Goal: Check status: Check status

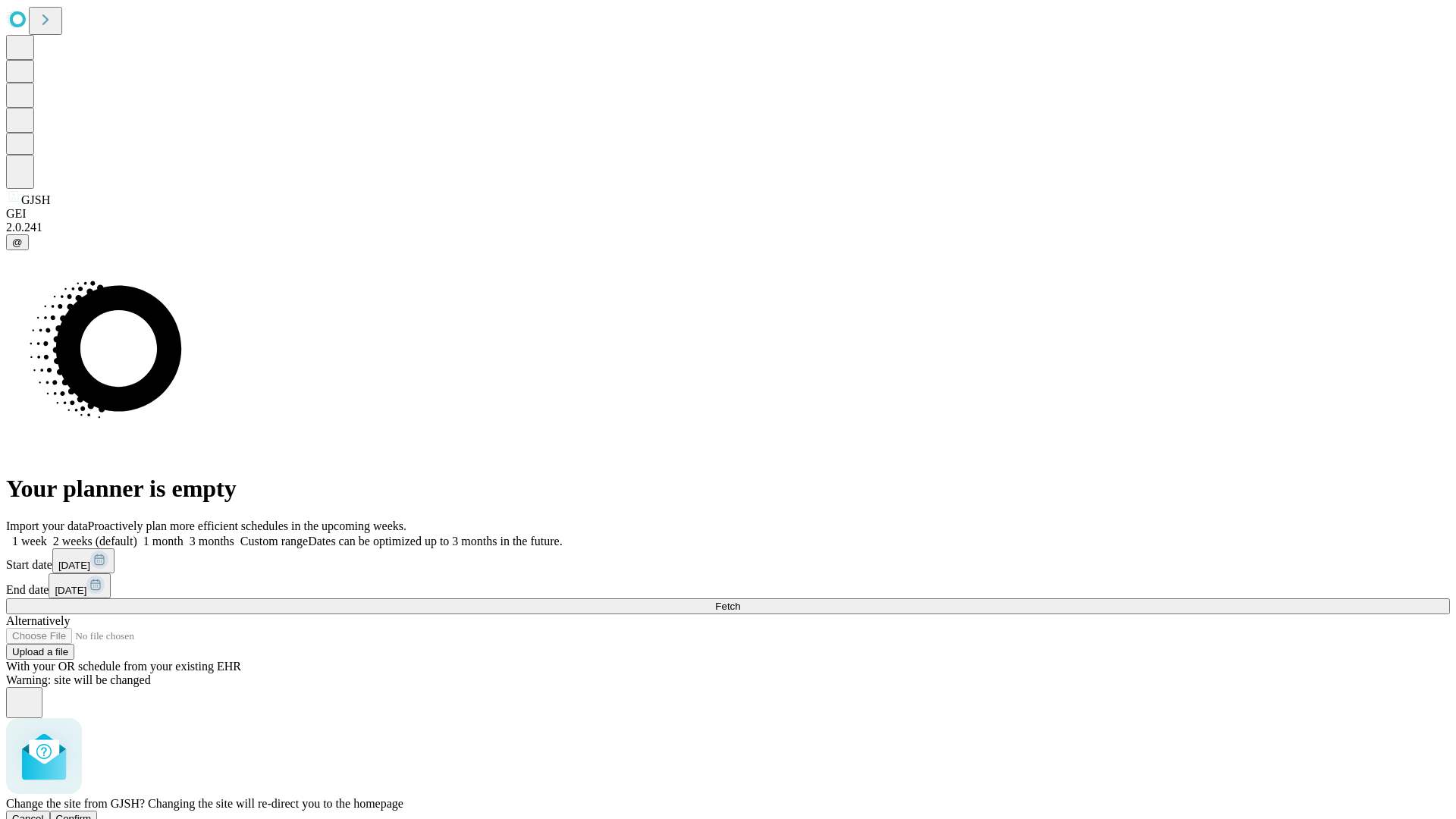
click at [92, 813] on span "Confirm" at bounding box center [74, 818] width 36 height 11
click at [47, 535] on label "1 week" at bounding box center [26, 541] width 41 height 13
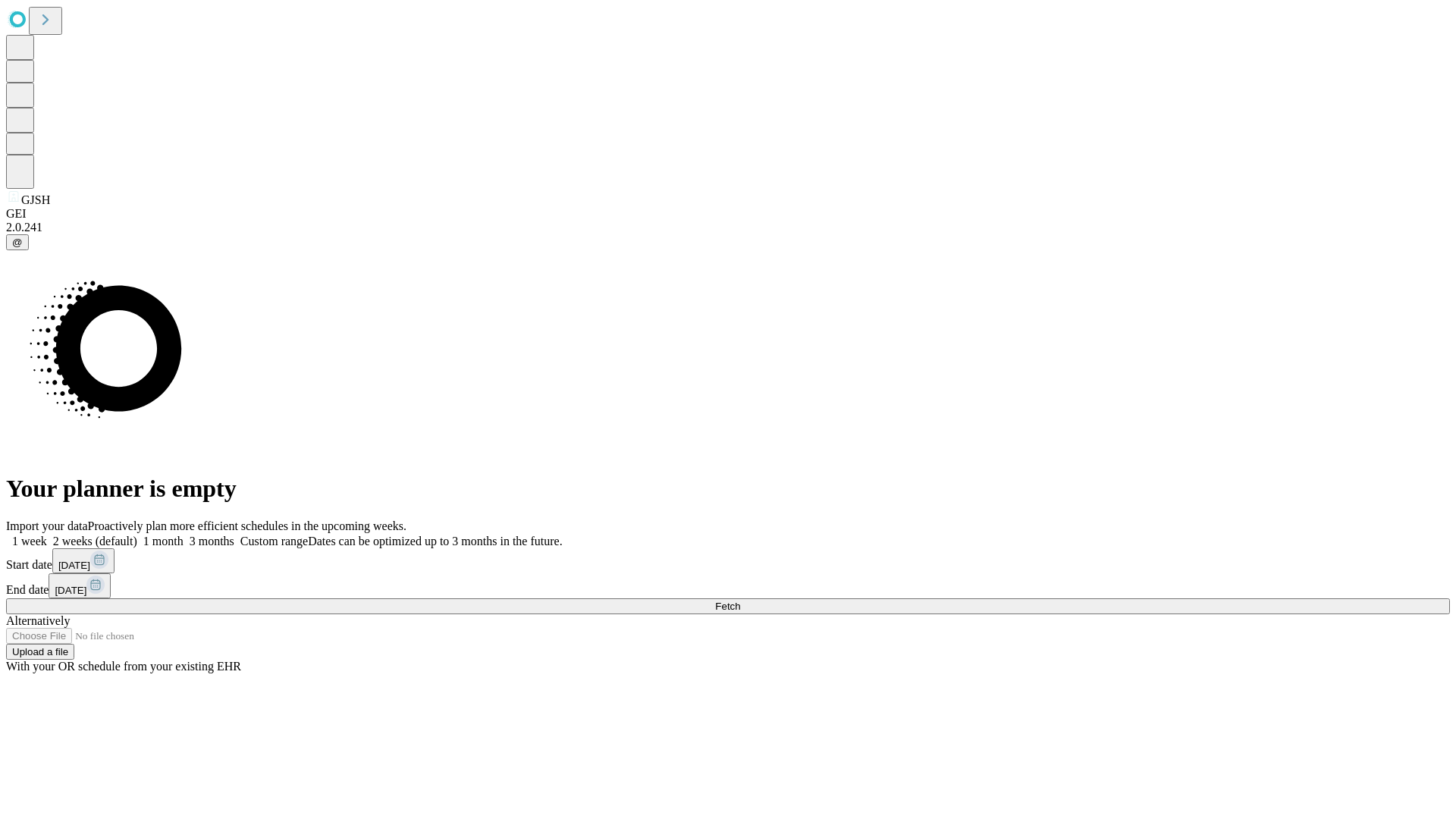
click at [740, 601] on span "Fetch" at bounding box center [727, 606] width 25 height 11
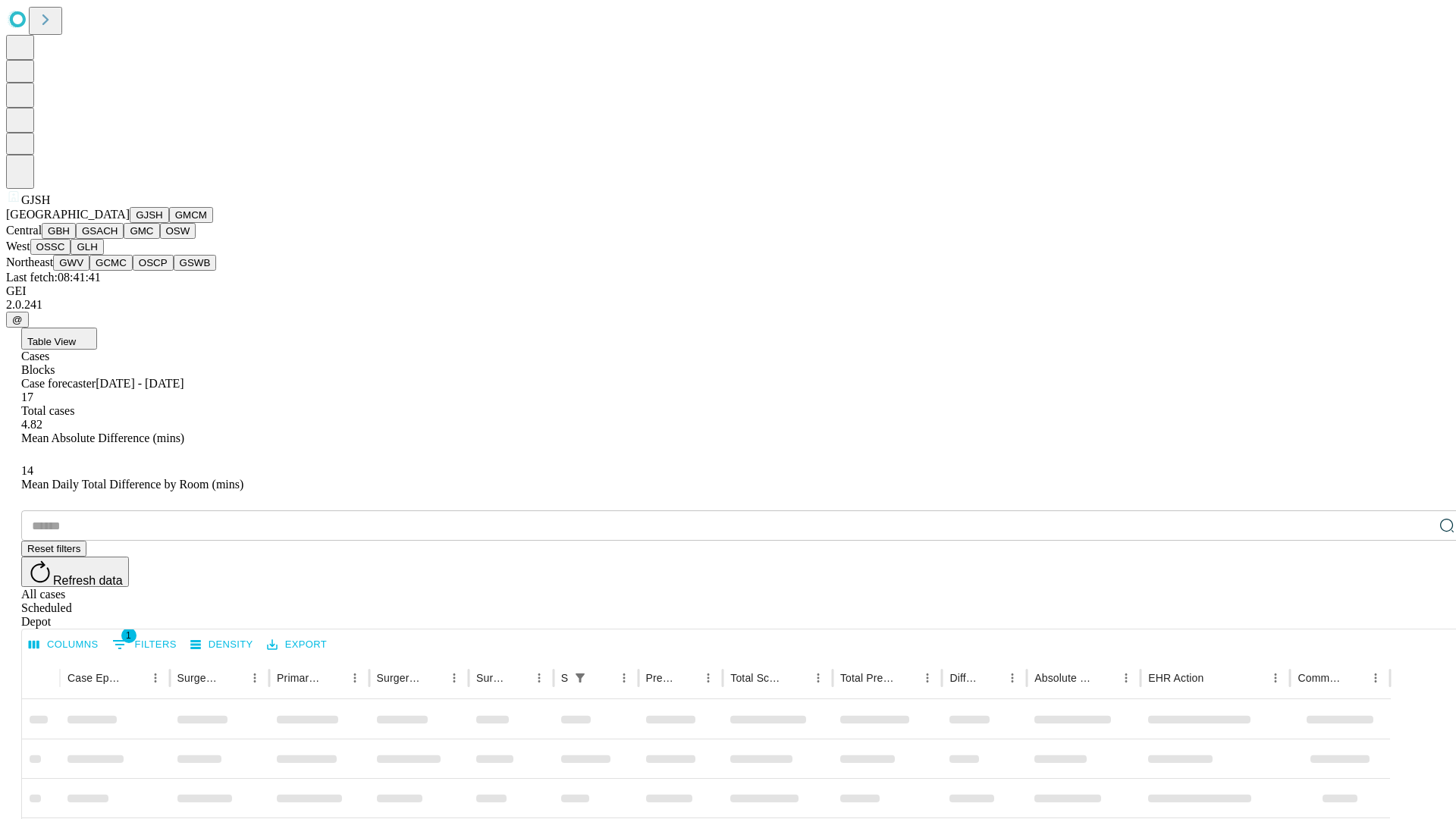
click at [169, 223] on button "GMCM" at bounding box center [191, 215] width 44 height 16
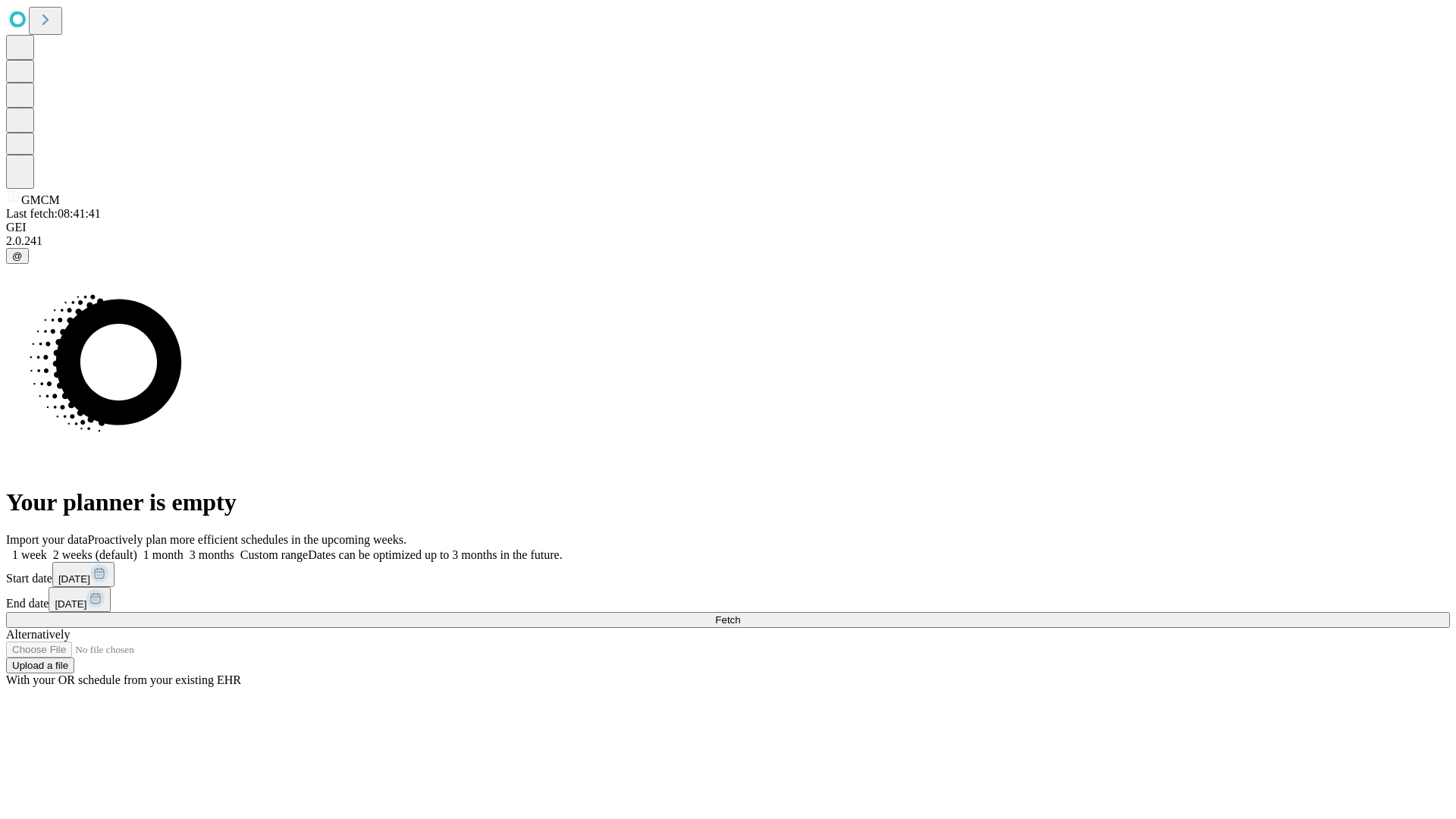
click at [740, 614] on span "Fetch" at bounding box center [727, 620] width 25 height 11
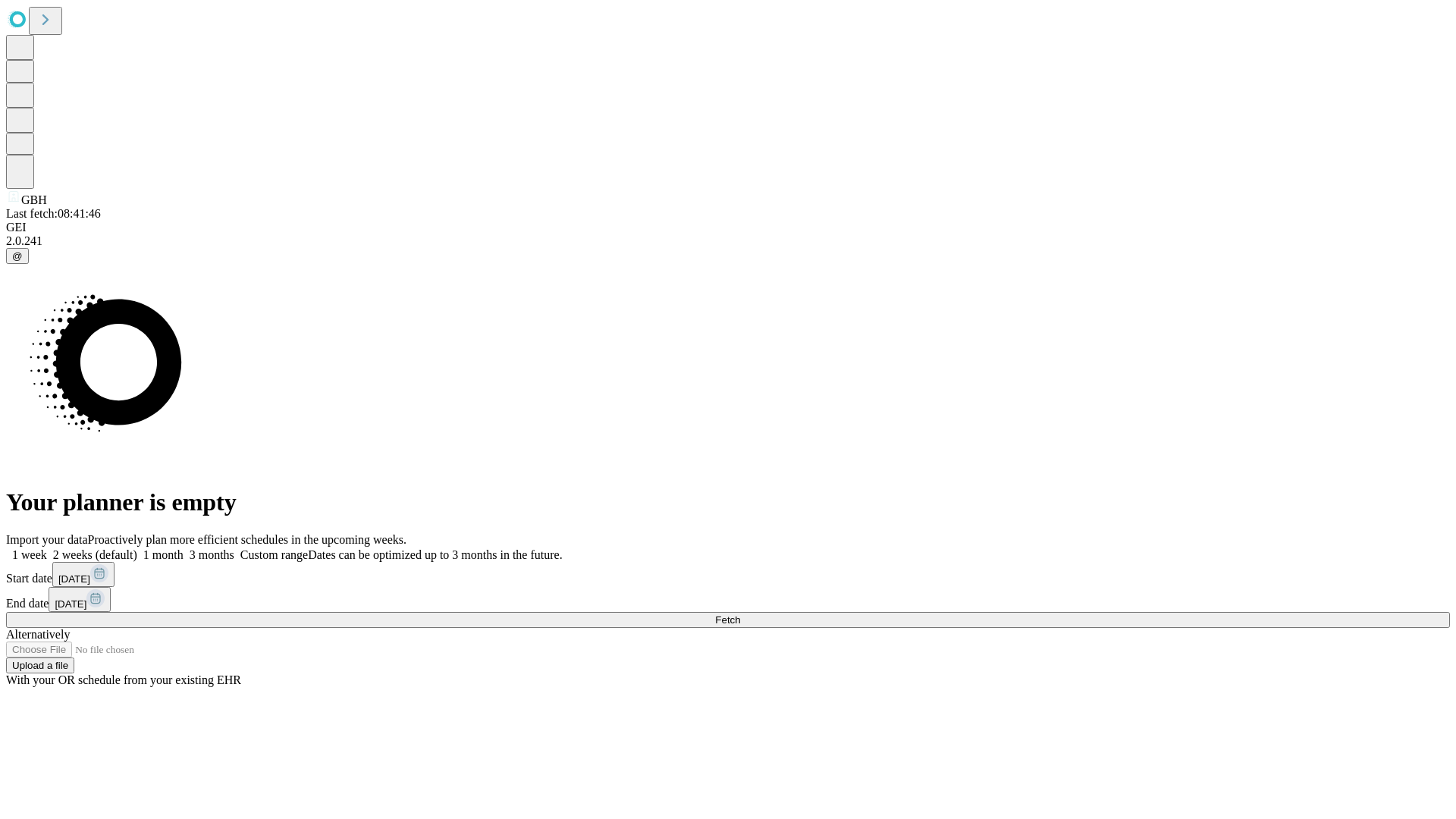
click at [47, 549] on label "1 week" at bounding box center [26, 555] width 41 height 13
click at [740, 614] on span "Fetch" at bounding box center [727, 620] width 25 height 11
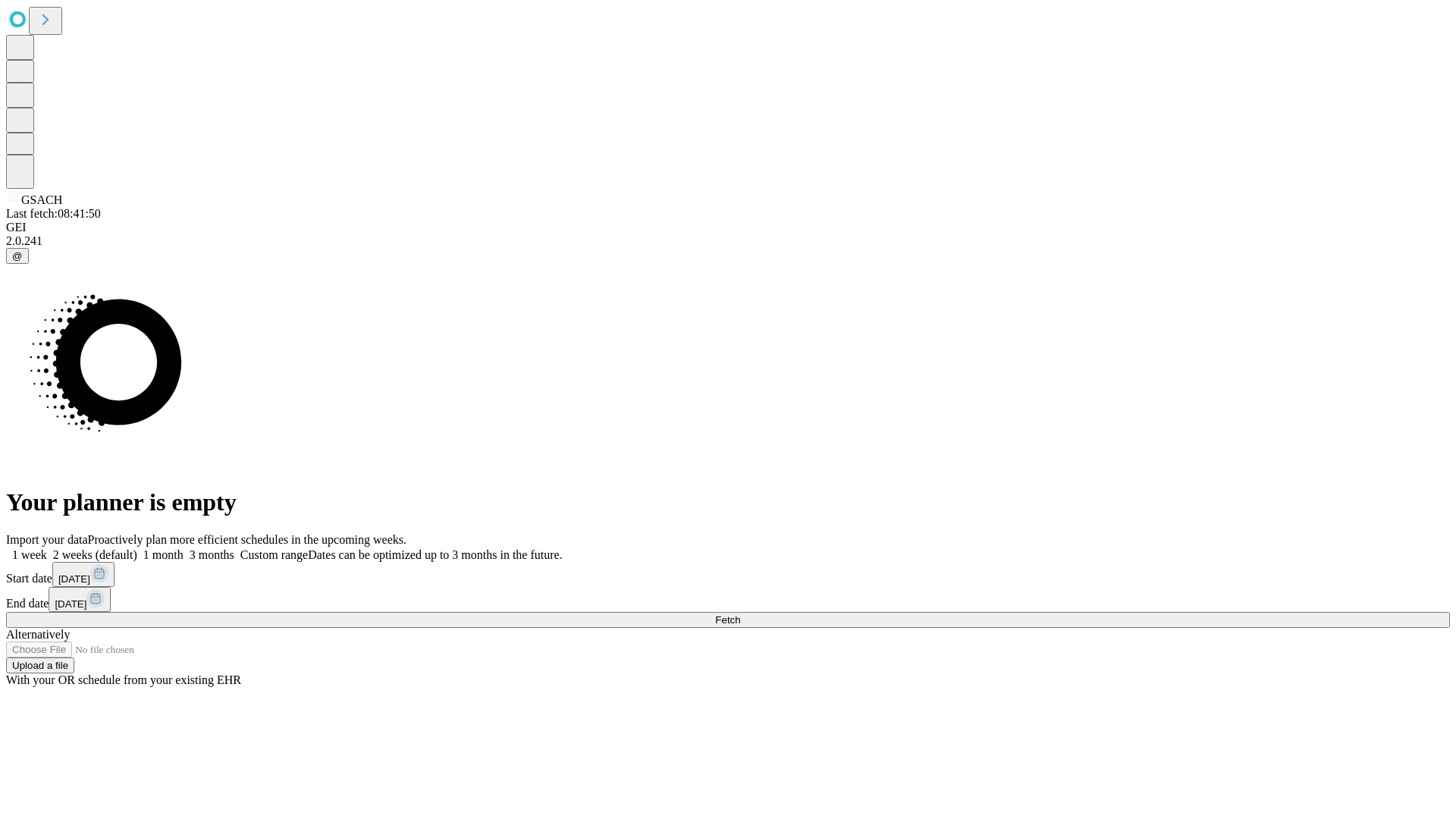
click at [47, 549] on label "1 week" at bounding box center [26, 555] width 41 height 13
click at [740, 614] on span "Fetch" at bounding box center [727, 620] width 25 height 11
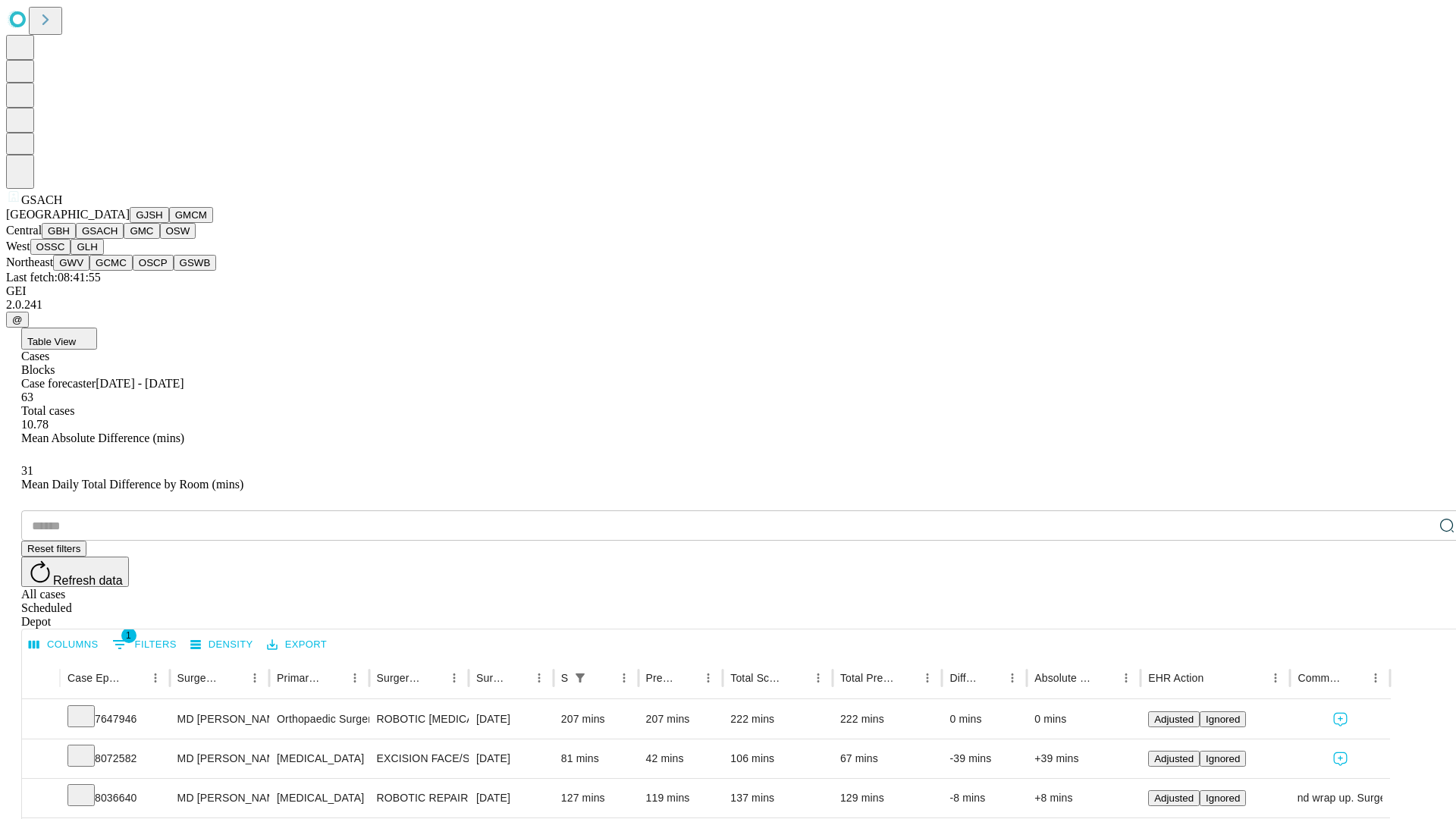
click at [124, 239] on button "GMC" at bounding box center [141, 231] width 36 height 16
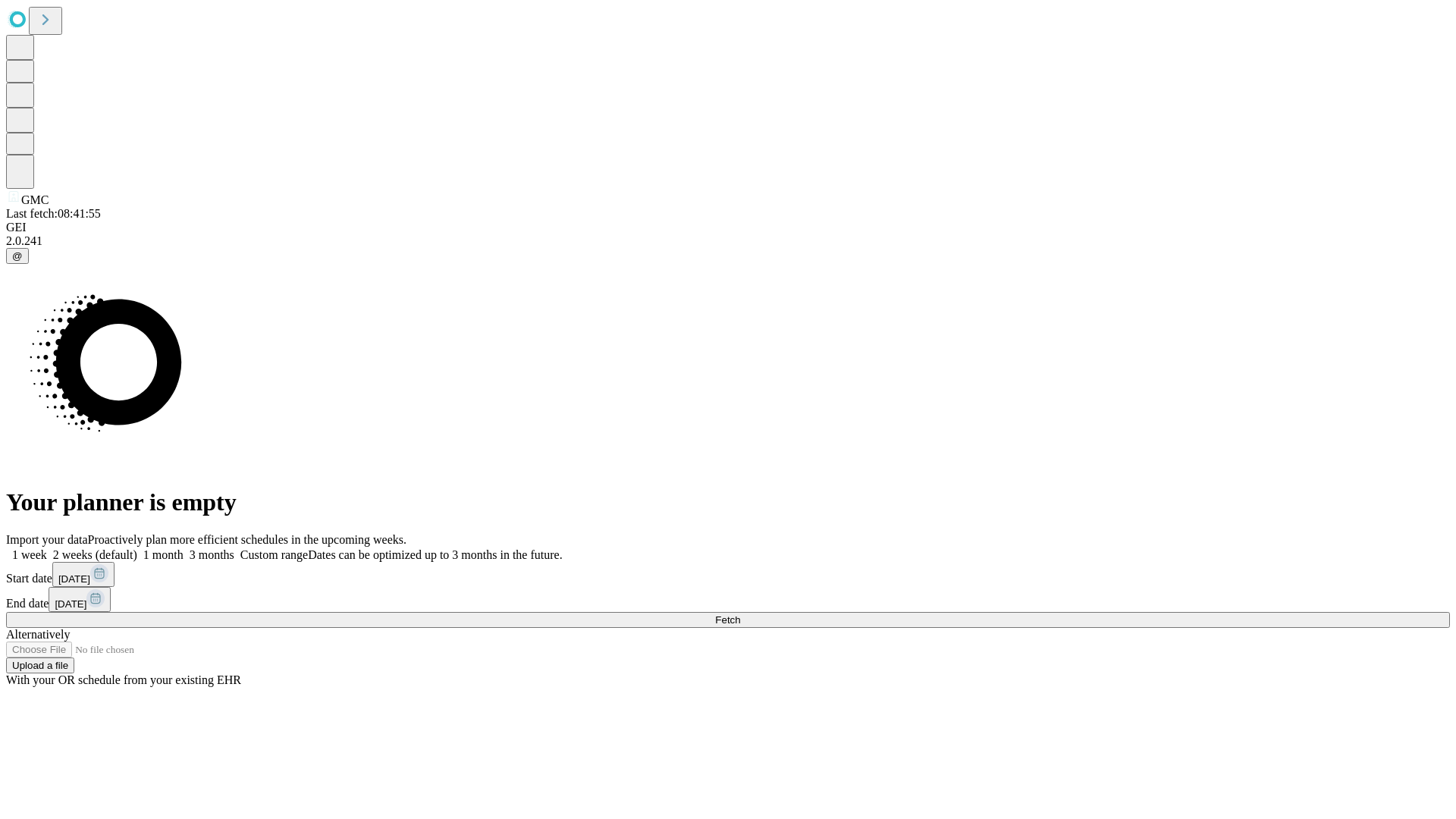
click at [740, 614] on span "Fetch" at bounding box center [727, 620] width 25 height 11
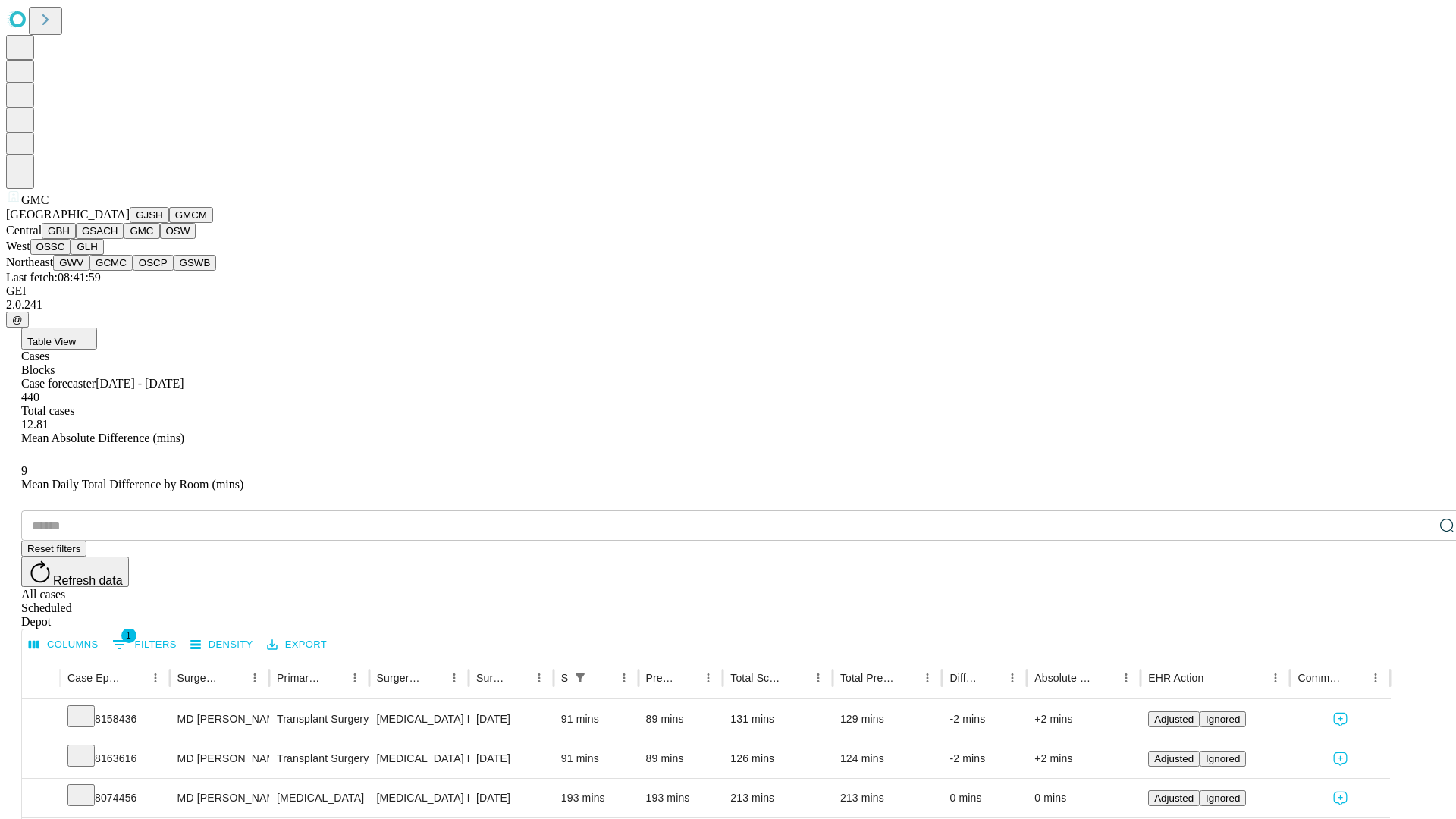
click at [160, 239] on button "OSW" at bounding box center [179, 231] width 36 height 16
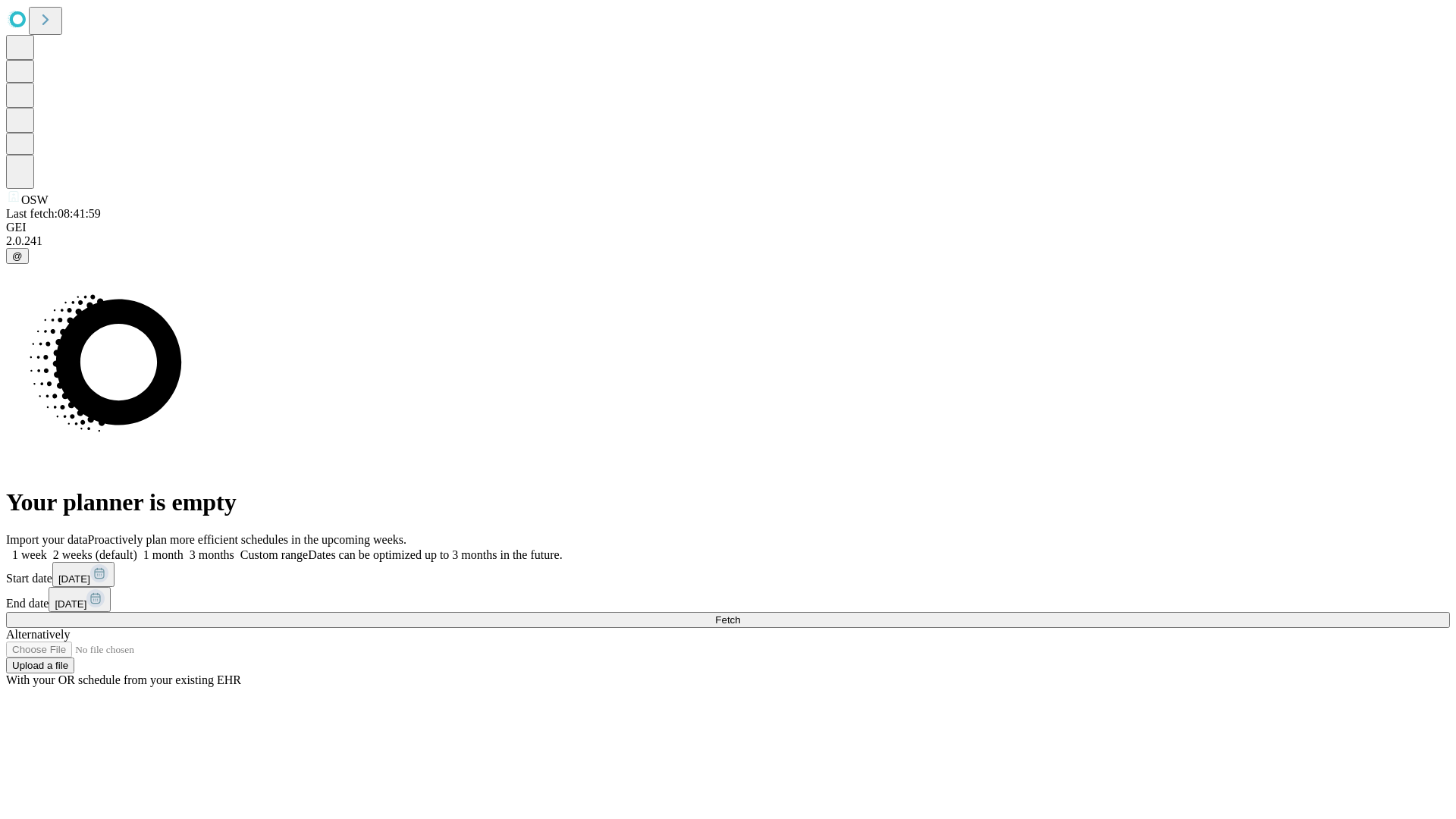
click at [47, 549] on label "1 week" at bounding box center [26, 555] width 41 height 13
click at [740, 614] on span "Fetch" at bounding box center [727, 620] width 25 height 11
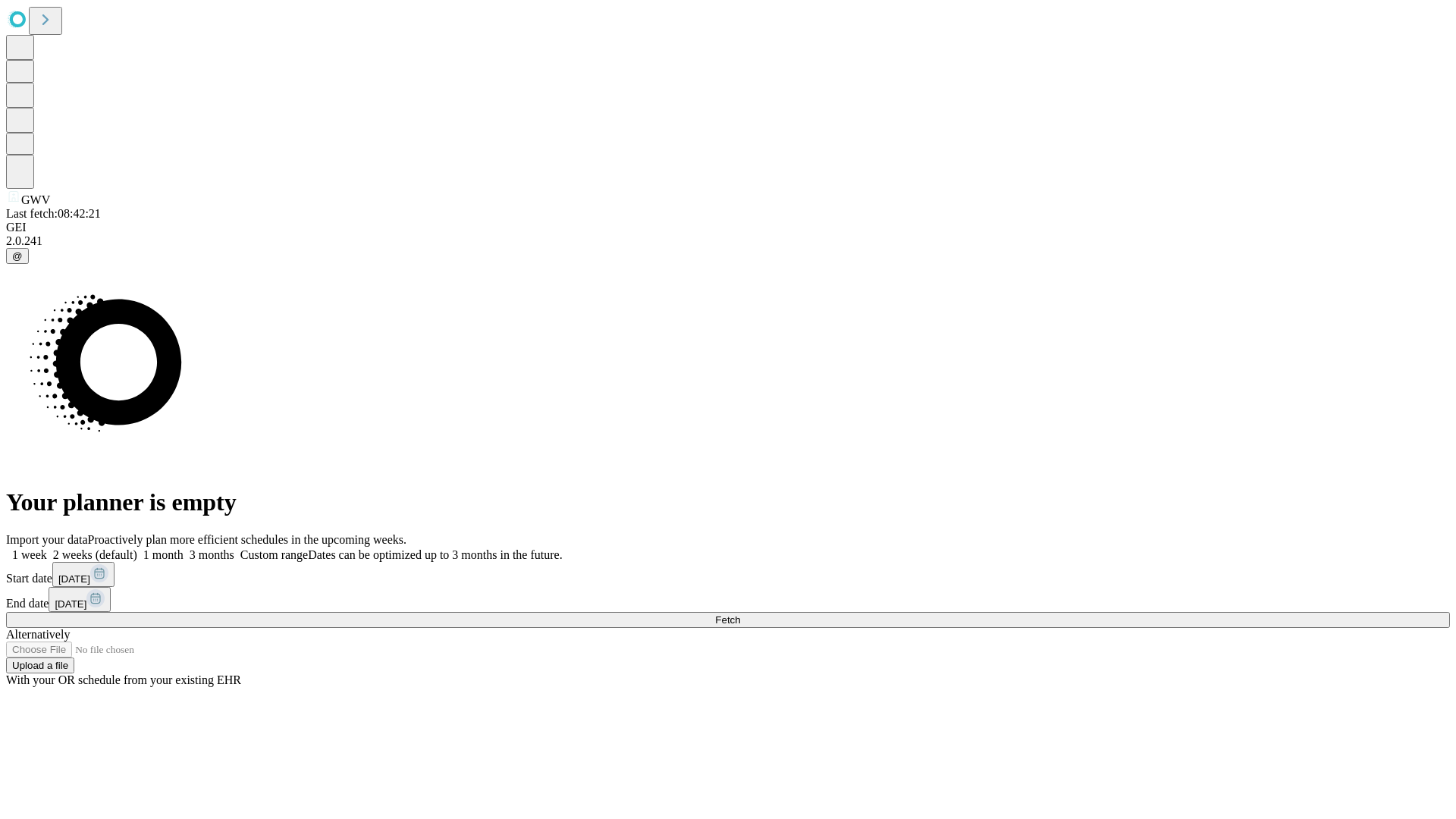
click at [47, 549] on label "1 week" at bounding box center [26, 555] width 41 height 13
click at [740, 614] on span "Fetch" at bounding box center [727, 620] width 25 height 11
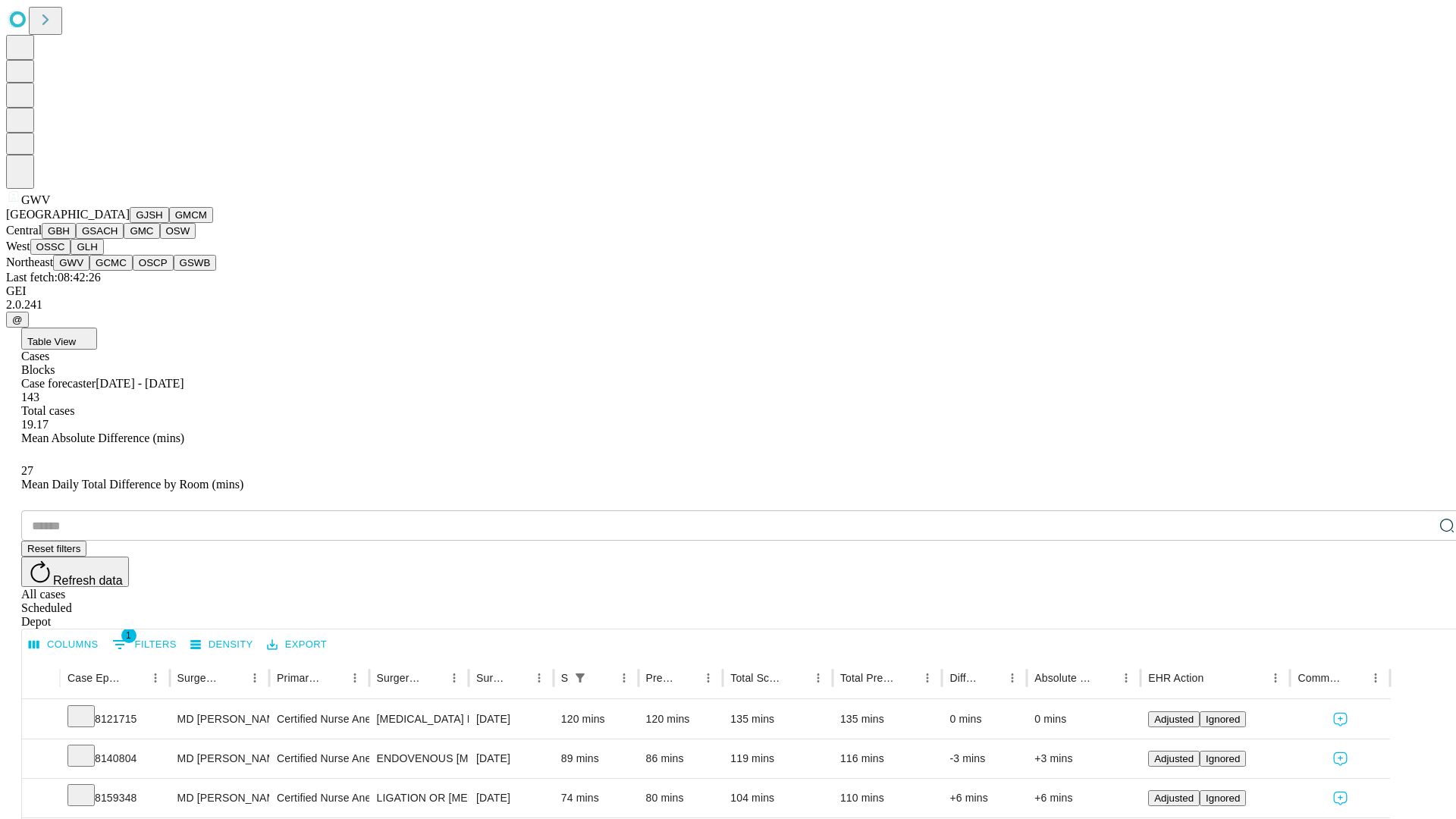
click at [118, 270] on button "GCMC" at bounding box center [111, 263] width 43 height 16
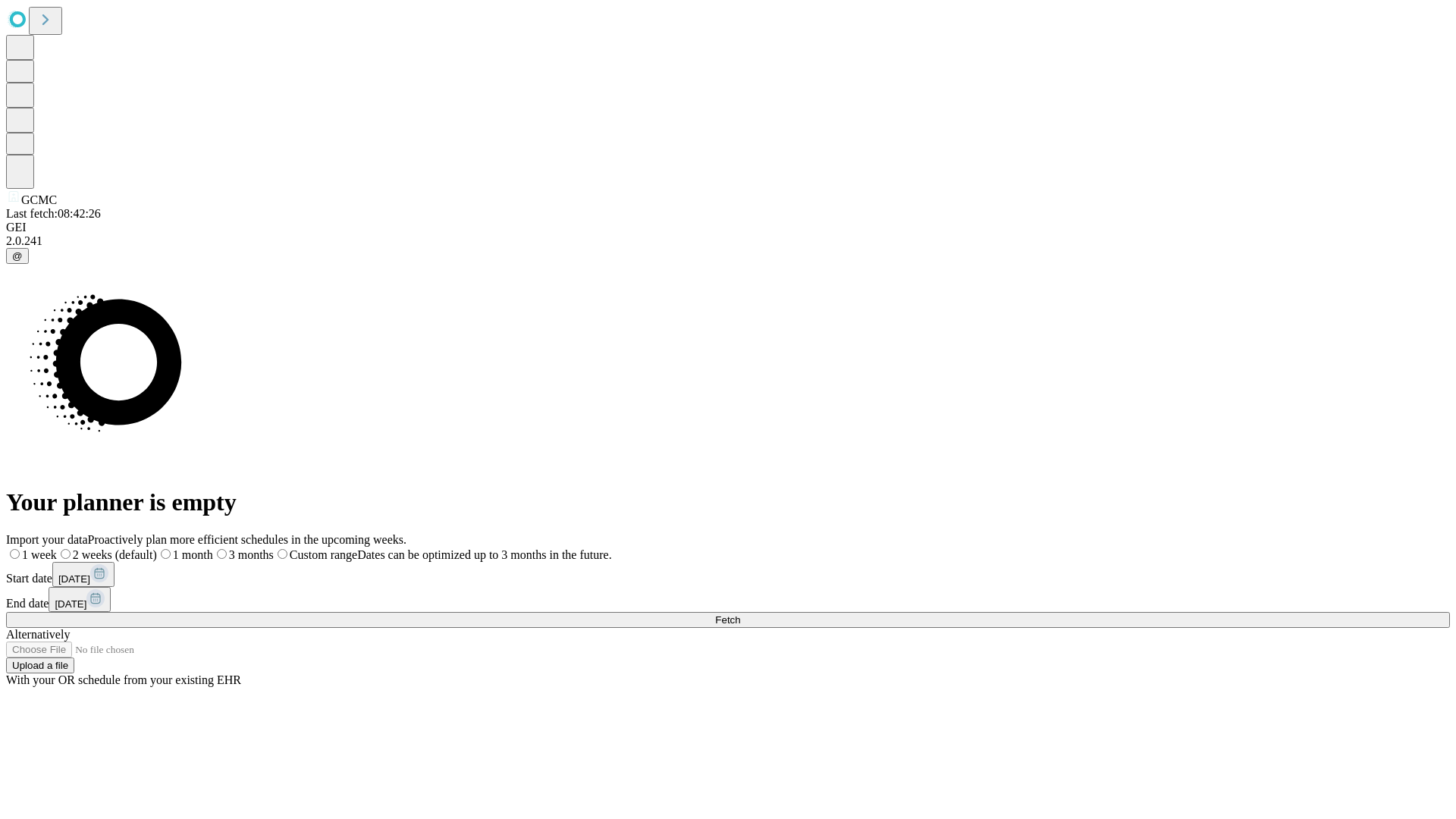
click at [740, 614] on span "Fetch" at bounding box center [727, 620] width 25 height 11
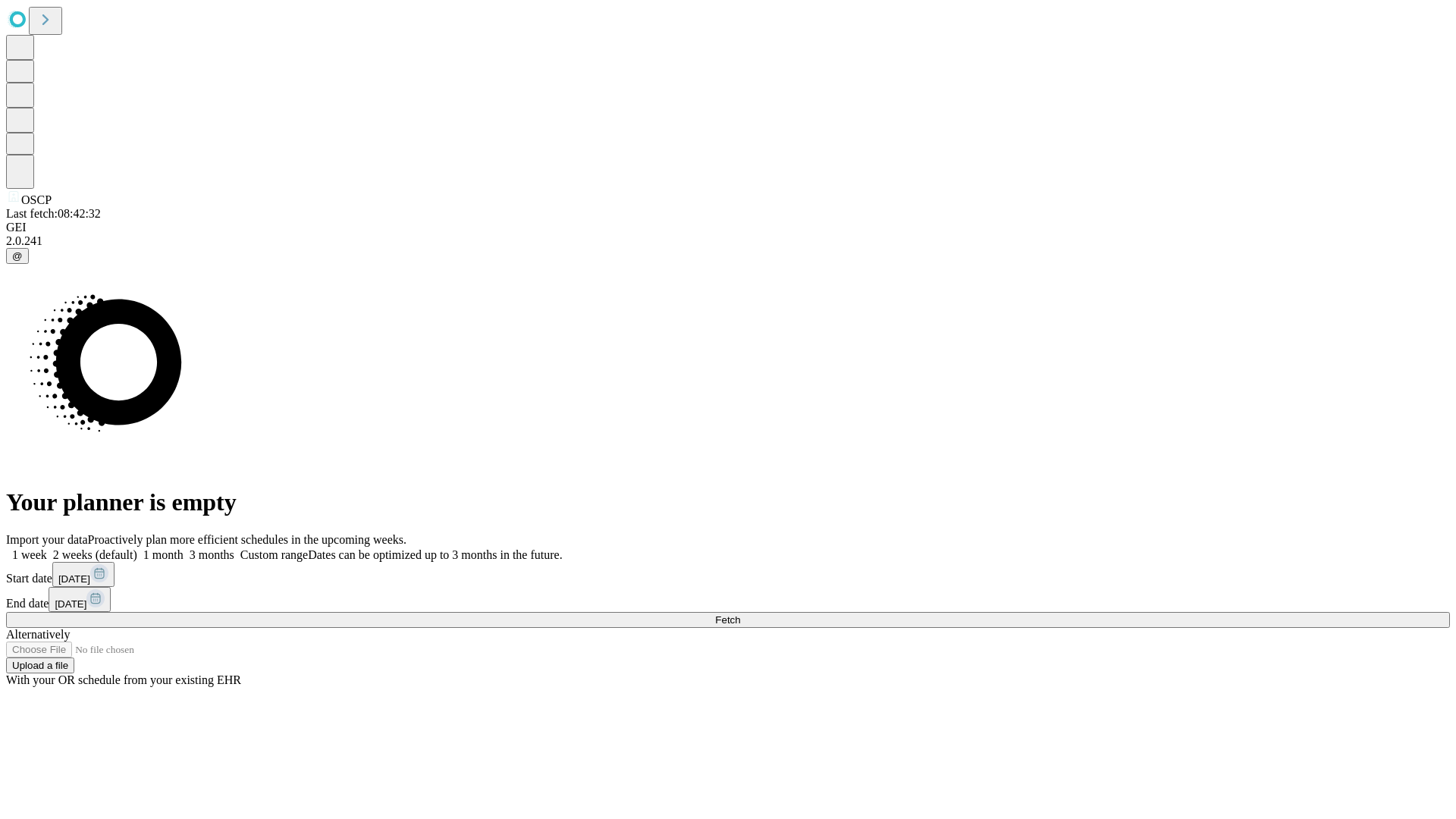
click at [47, 549] on label "1 week" at bounding box center [26, 555] width 41 height 13
click at [740, 614] on span "Fetch" at bounding box center [727, 620] width 25 height 11
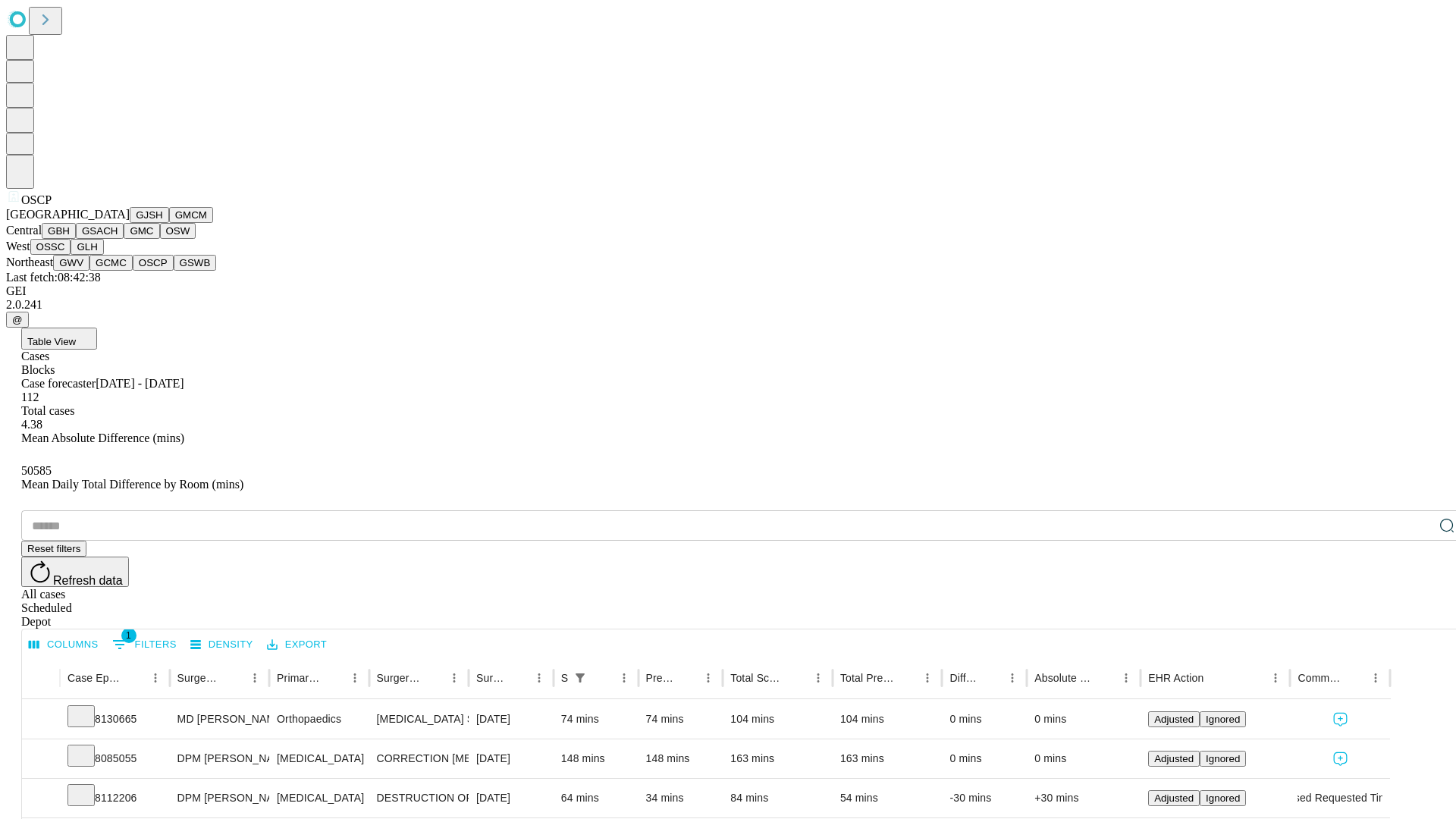
click at [173, 270] on button "GSWB" at bounding box center [195, 263] width 43 height 16
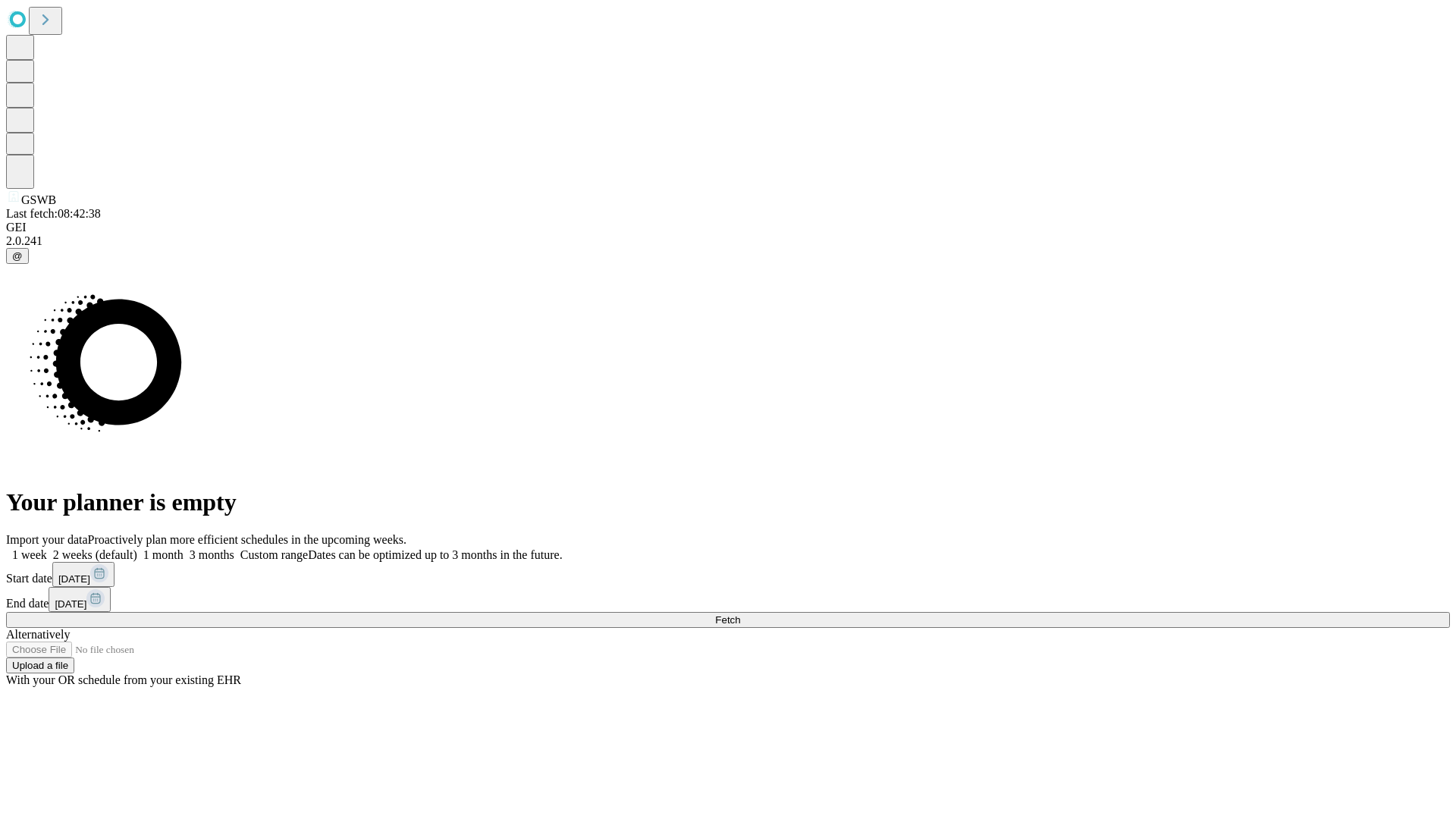
click at [47, 549] on label "1 week" at bounding box center [26, 555] width 41 height 13
click at [740, 614] on span "Fetch" at bounding box center [727, 620] width 25 height 11
